Goal: Task Accomplishment & Management: Manage account settings

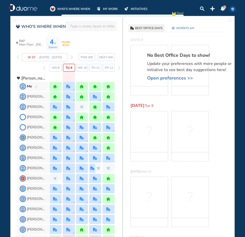
click at [70, 56] on img "forward week" at bounding box center [71, 57] width 2 height 4
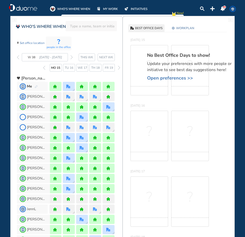
click at [70, 56] on img "forward week" at bounding box center [71, 57] width 2 height 4
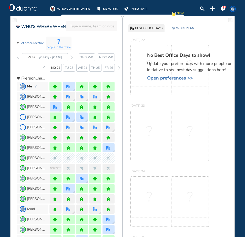
click at [71, 57] on img "forward week" at bounding box center [71, 57] width 2 height 4
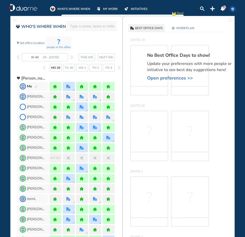
click at [71, 57] on img "forward week" at bounding box center [71, 57] width 2 height 4
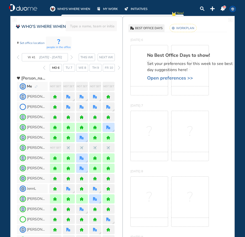
click at [150, 78] on span "Open preferences >>" at bounding box center [192, 78] width 90 height 5
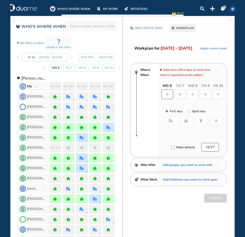
click at [185, 124] on button "home" at bounding box center [186, 121] width 13 height 8
click at [178, 93] on img "plus-rounded-bdbdbd" at bounding box center [180, 95] width 4 height 4
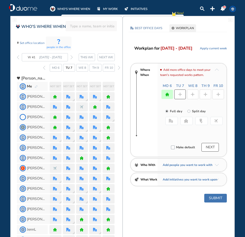
click at [169, 118] on button "office" at bounding box center [171, 121] width 13 height 8
click at [178, 131] on button "Select location" at bounding box center [178, 131] width 20 height 5
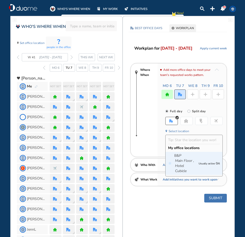
click at [184, 159] on icon "Main Floor ," at bounding box center [184, 160] width 19 height 5
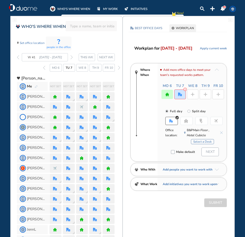
click at [199, 143] on button "Select a Desk" at bounding box center [202, 141] width 23 height 5
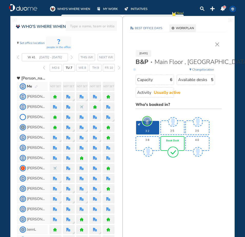
click at [169, 138] on div "Book Desk" at bounding box center [172, 144] width 23 height 14
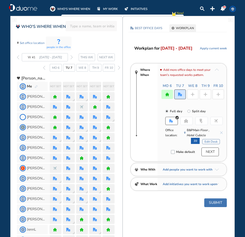
click at [193, 95] on img "plus-rounded-bdbdbd" at bounding box center [192, 95] width 4 height 4
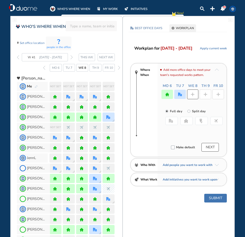
click at [185, 119] on button "home" at bounding box center [186, 121] width 13 height 8
click at [202, 94] on div at bounding box center [205, 95] width 12 height 10
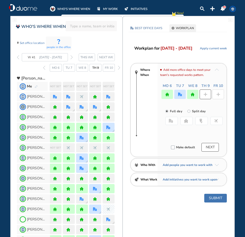
click at [185, 120] on img "home-bdbdbd" at bounding box center [186, 121] width 4 height 4
click at [218, 94] on img "plus-rounded-bdbdbd" at bounding box center [218, 95] width 4 height 4
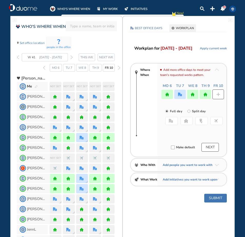
click at [186, 124] on button "home" at bounding box center [186, 121] width 13 height 8
click at [211, 198] on button "Submit" at bounding box center [215, 198] width 23 height 9
